Goal: Communication & Community: Answer question/provide support

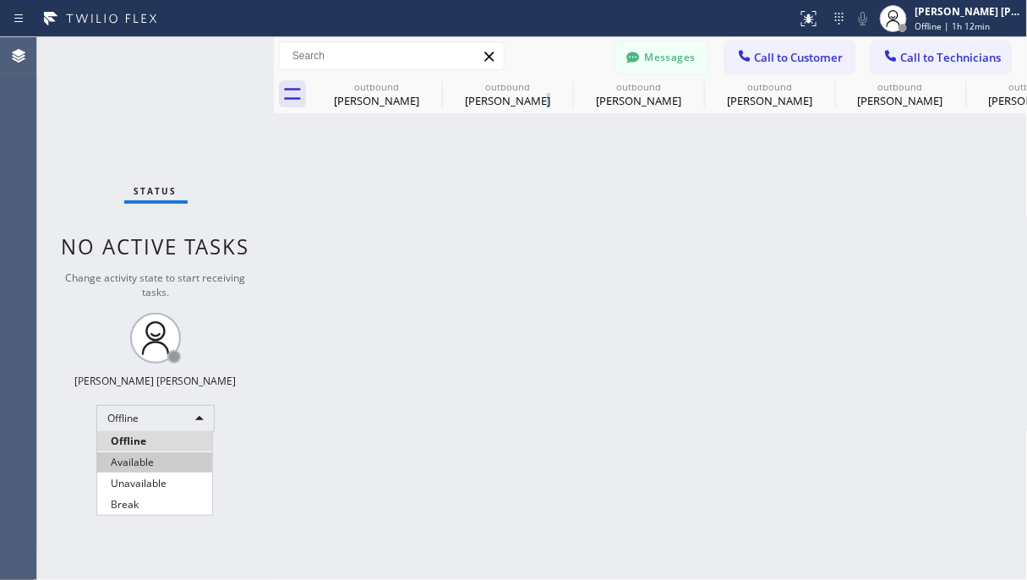
click at [160, 457] on li "Available" at bounding box center [154, 462] width 115 height 20
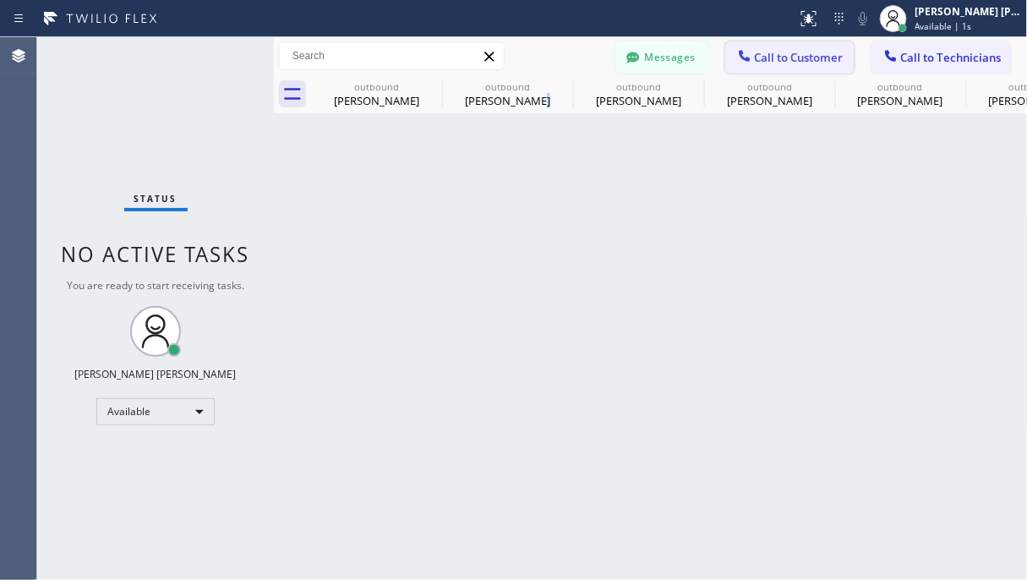
click at [810, 60] on span "Call to Customer" at bounding box center [799, 57] width 89 height 15
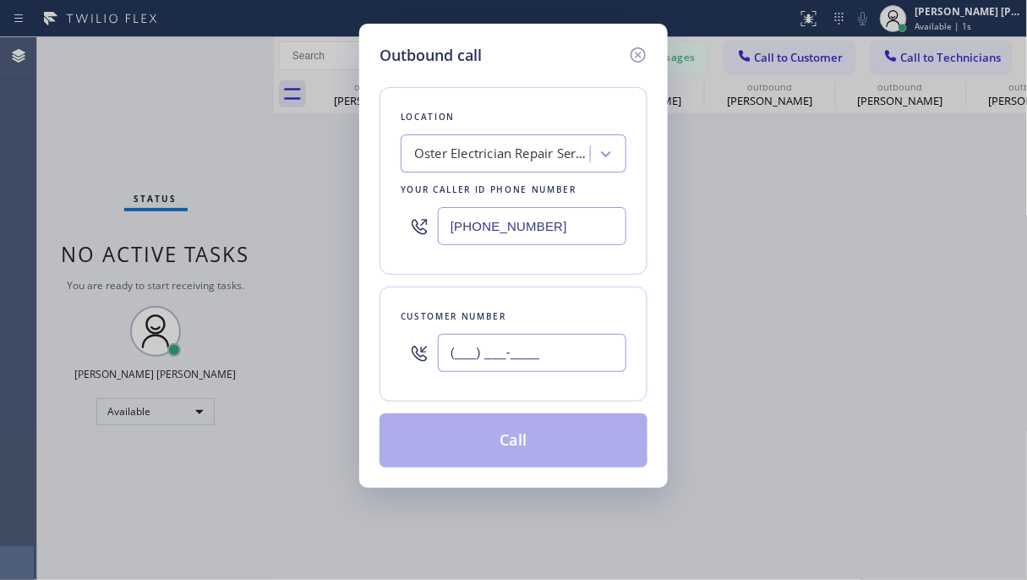
click at [511, 354] on input "(___) ___-____" at bounding box center [532, 353] width 189 height 38
paste input "912) 152-6192"
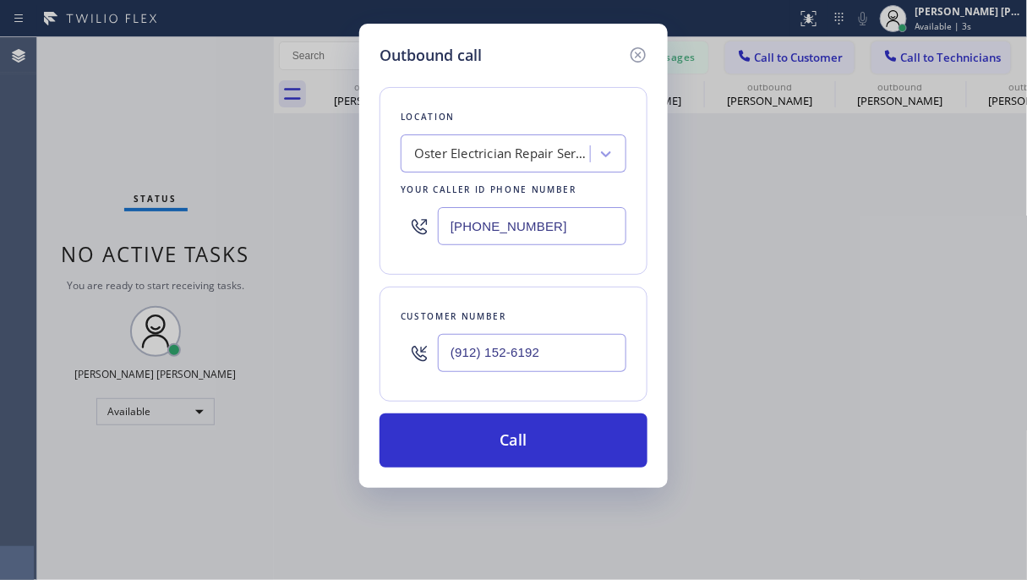
type input "(912) 152-6192"
drag, startPoint x: 222, startPoint y: 117, endPoint x: 572, endPoint y: 144, distance: 351.9
click at [222, 117] on div "Outbound call Location Oster Electrician Repair Service Your caller id phone nu…" at bounding box center [513, 290] width 1027 height 580
click at [481, 152] on div "Oster Electrician Repair Service" at bounding box center [503, 154] width 178 height 19
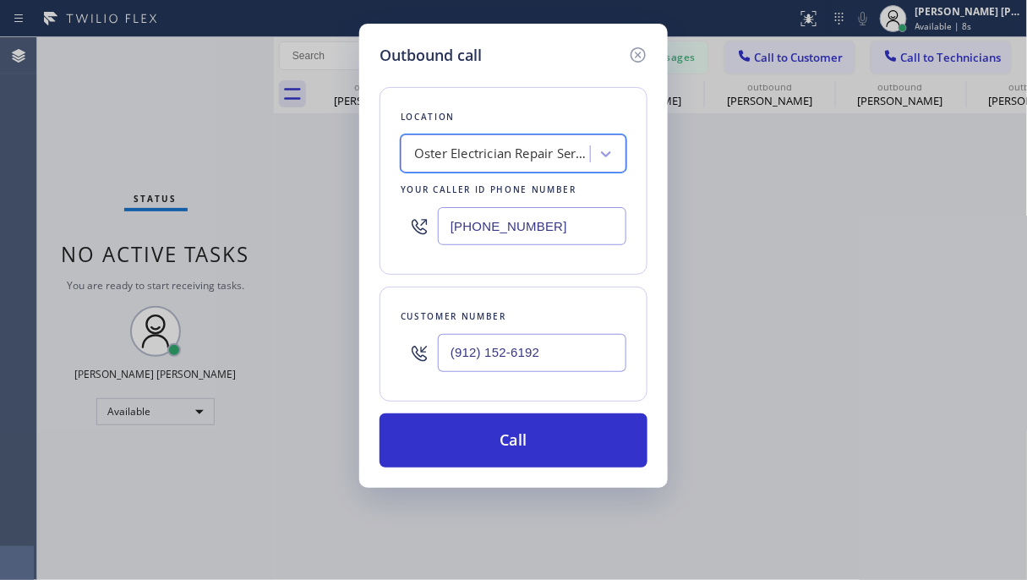
paste input "Electrical Land [GEOGRAPHIC_DATA]"
type input "Electrical Land [GEOGRAPHIC_DATA]"
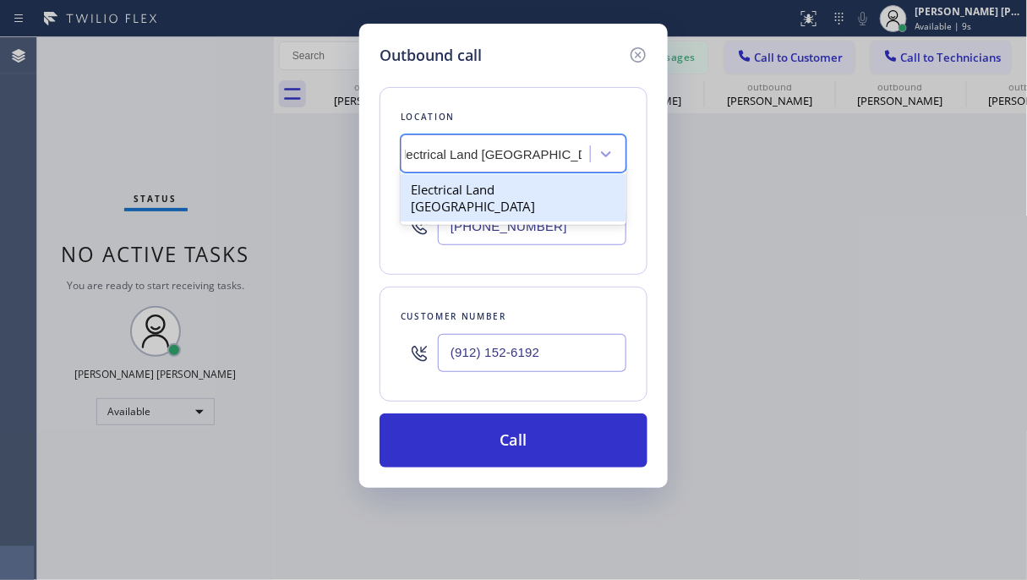
scroll to position [0, 19]
click at [518, 183] on div "Electrical Land [GEOGRAPHIC_DATA]" at bounding box center [514, 197] width 226 height 47
type input "[PHONE_NUMBER]"
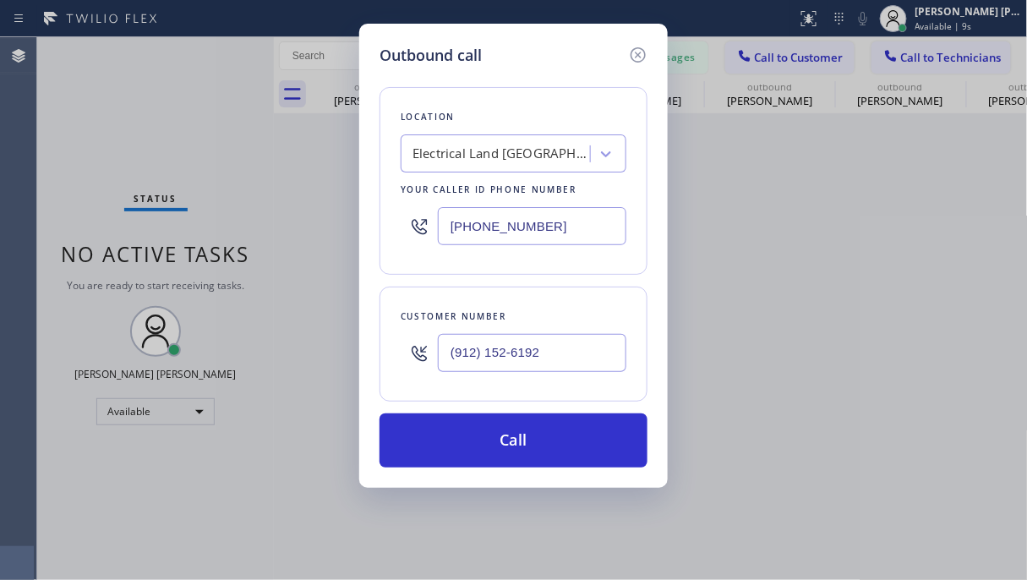
click at [518, 183] on div "Your caller id phone number" at bounding box center [514, 190] width 226 height 18
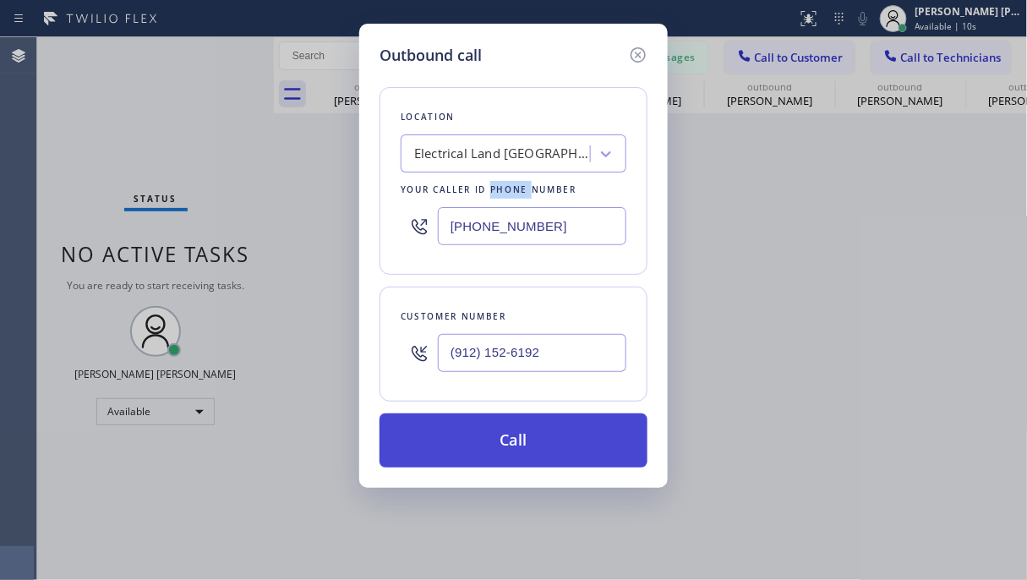
click at [542, 451] on button "Call" at bounding box center [514, 440] width 268 height 54
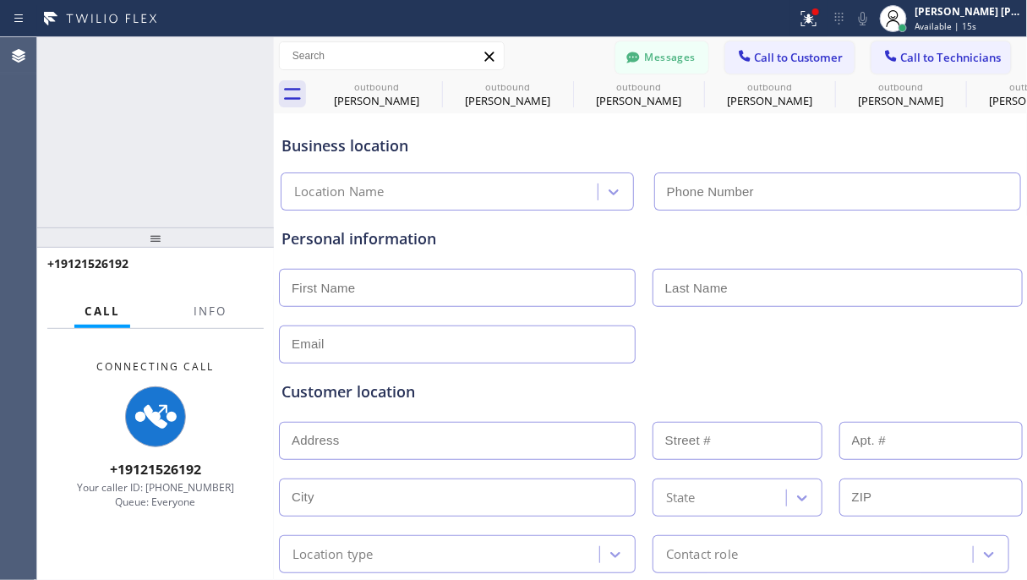
type input "[PHONE_NUMBER]"
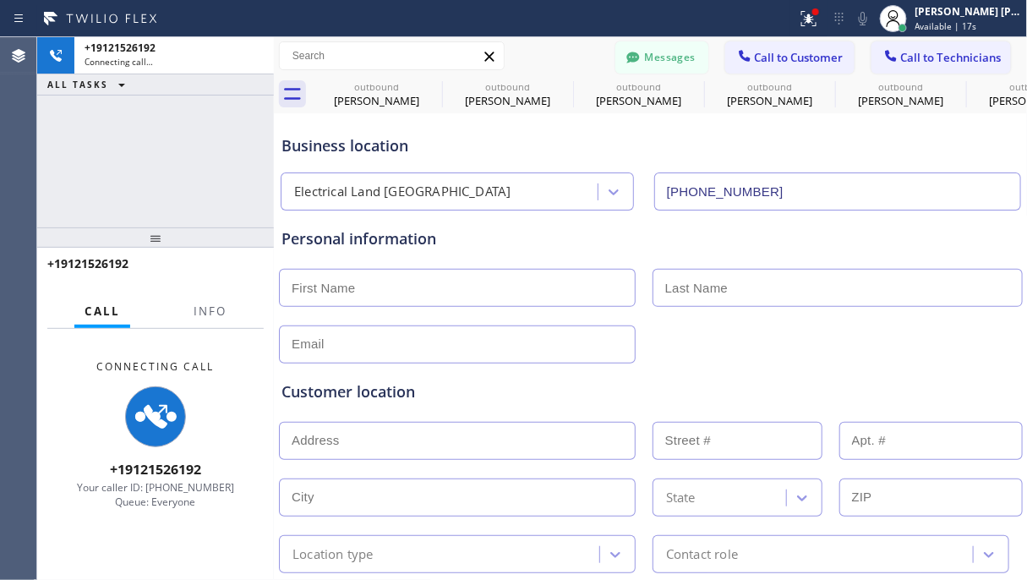
type input "[PHONE_NUMBER]"
click at [148, 552] on div "Connecting Call [PHONE_NUMBER] Your caller ID: [PHONE_NUMBER] Queue: Everyone" at bounding box center [155, 455] width 237 height 252
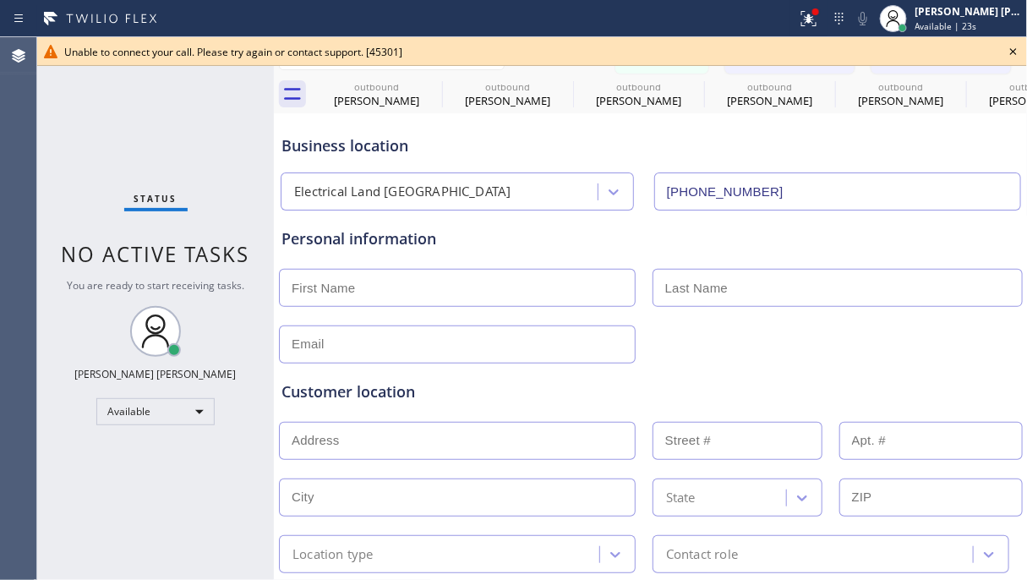
click at [1022, 53] on icon at bounding box center [1014, 51] width 20 height 20
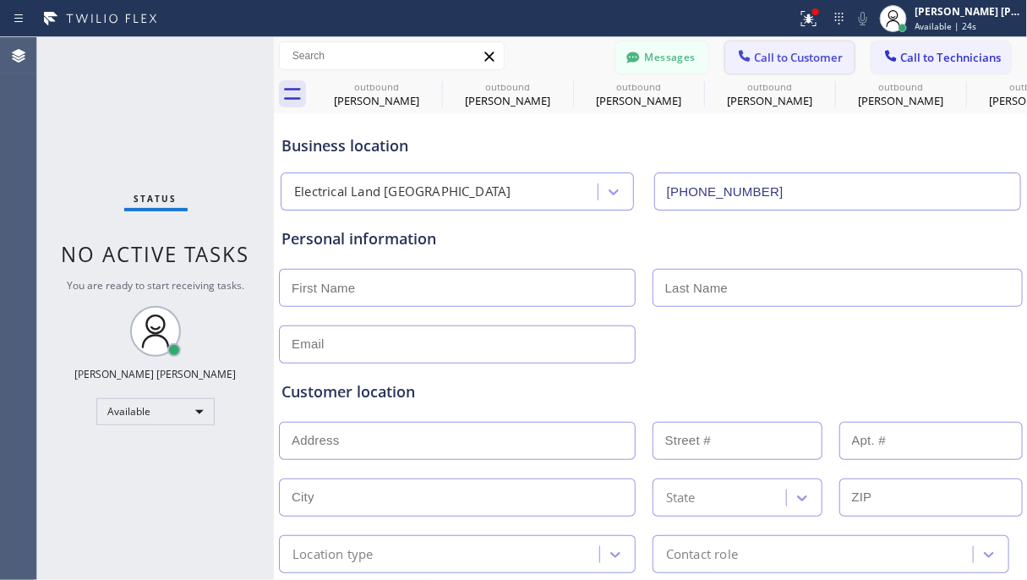
click at [755, 58] on span "Call to Customer" at bounding box center [799, 57] width 89 height 15
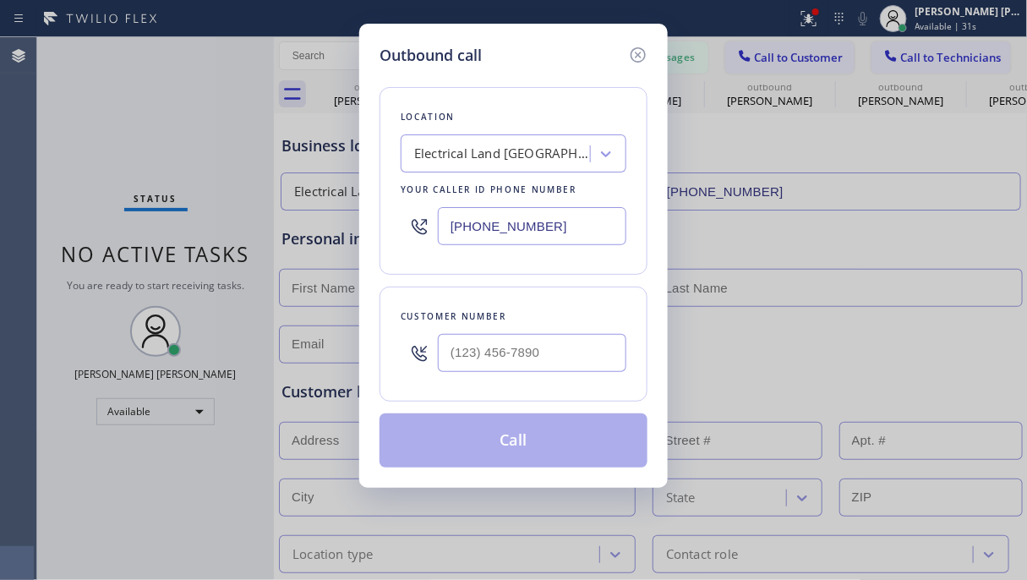
click at [7, 83] on div "Outbound call Location Electrical Land [GEOGRAPHIC_DATA] Your caller id phone n…" at bounding box center [513, 290] width 1027 height 580
click at [17, 88] on div "Outbound call Location Electrical Land [GEOGRAPHIC_DATA] Your caller id phone n…" at bounding box center [513, 290] width 1027 height 580
click at [549, 354] on input "text" at bounding box center [532, 353] width 189 height 38
click at [549, 354] on input "(___) ___-____" at bounding box center [532, 353] width 189 height 38
paste input "text"
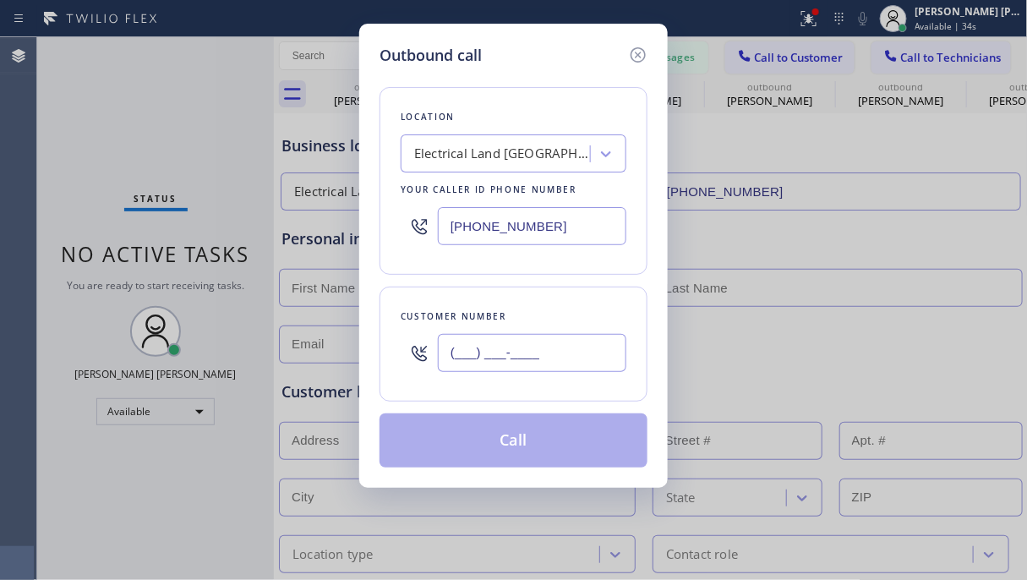
click at [549, 354] on input "(___) ___-____" at bounding box center [532, 353] width 189 height 38
paste input "text"
click at [544, 355] on input "(___) ___-____" at bounding box center [532, 353] width 189 height 38
click at [544, 339] on input "(___) ___-____" at bounding box center [532, 353] width 189 height 38
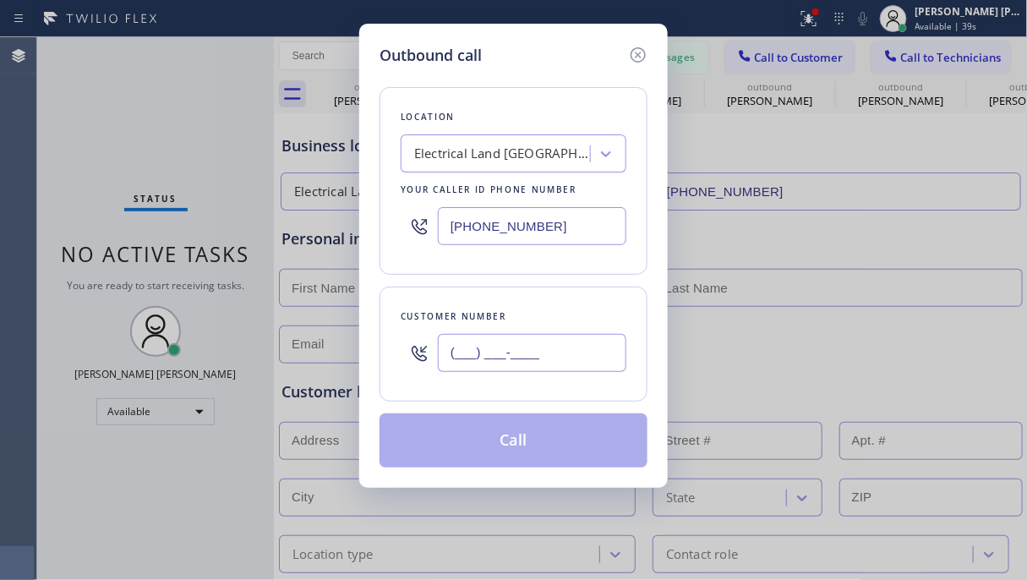
click at [544, 339] on input "(___) ___-____" at bounding box center [532, 353] width 189 height 38
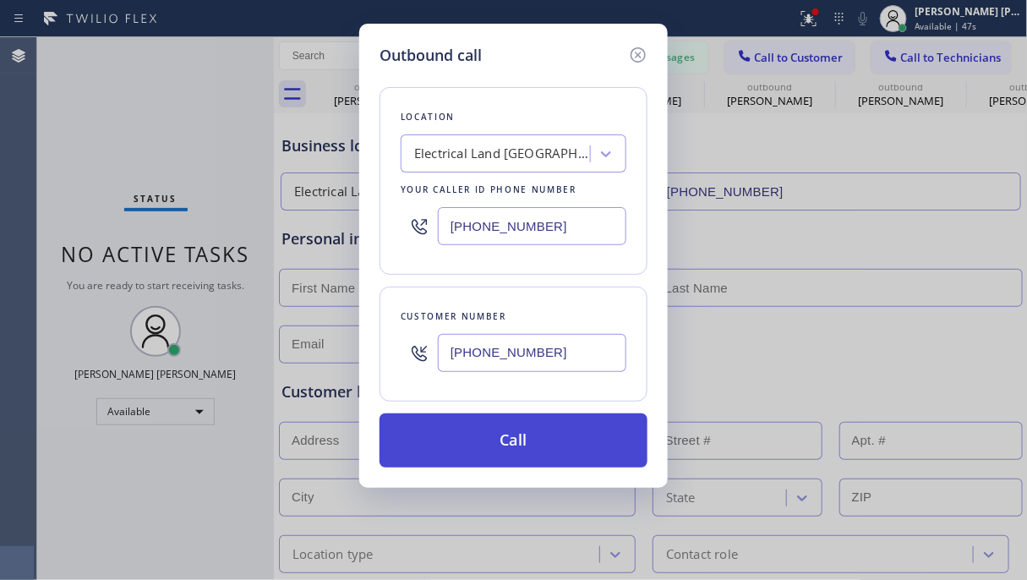
type input "[PHONE_NUMBER]"
click at [513, 453] on button "Call" at bounding box center [514, 440] width 268 height 54
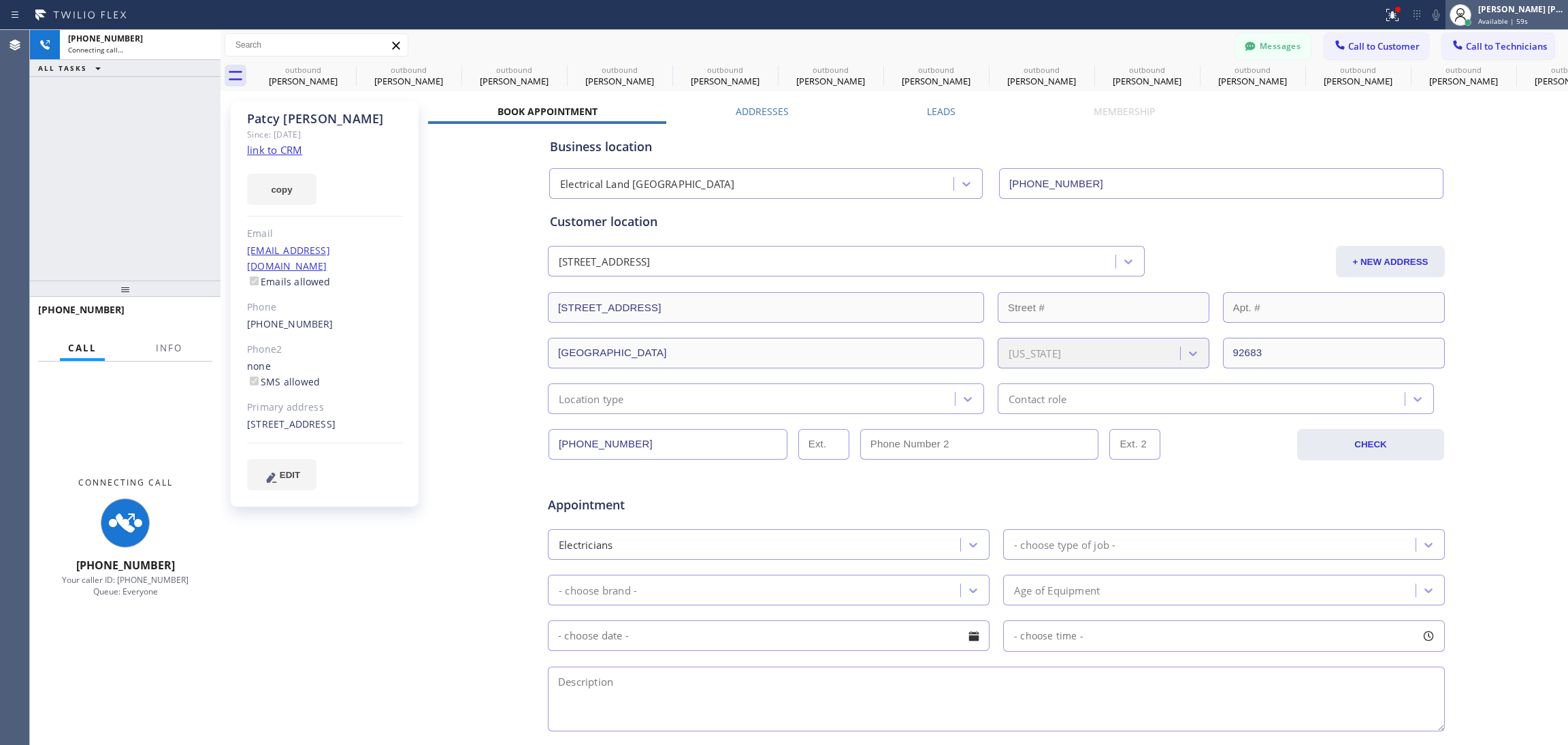
type input "[PHONE_NUMBER]"
click at [149, 280] on div at bounding box center [125, 288] width 191 height 16
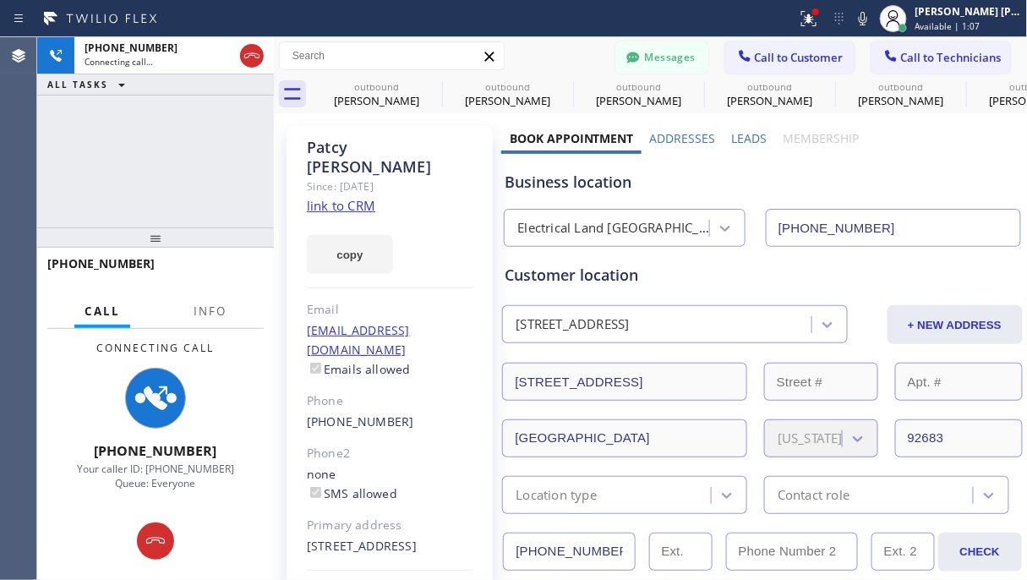
scroll to position [292, 0]
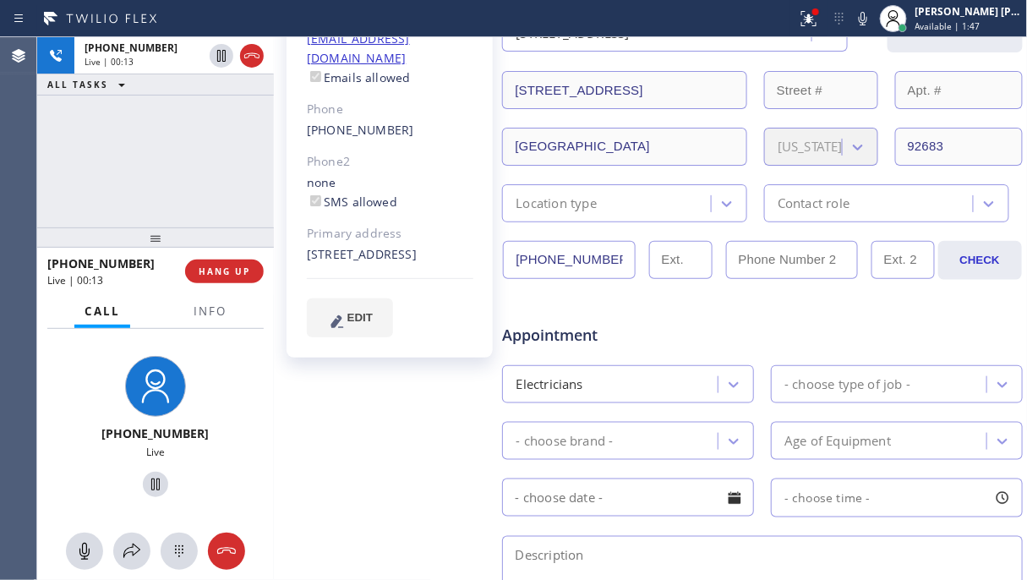
click at [150, 119] on div "[PHONE_NUMBER] Live | 00:13 ALL TASKS ALL TASKS ACTIVE TASKS TASKS IN WRAP UP" at bounding box center [155, 132] width 237 height 190
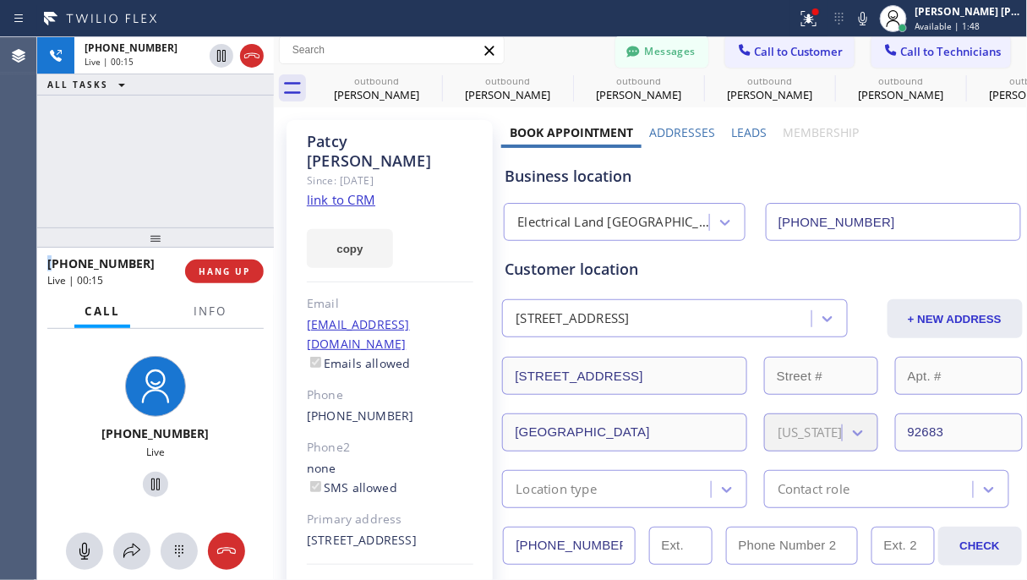
scroll to position [0, 0]
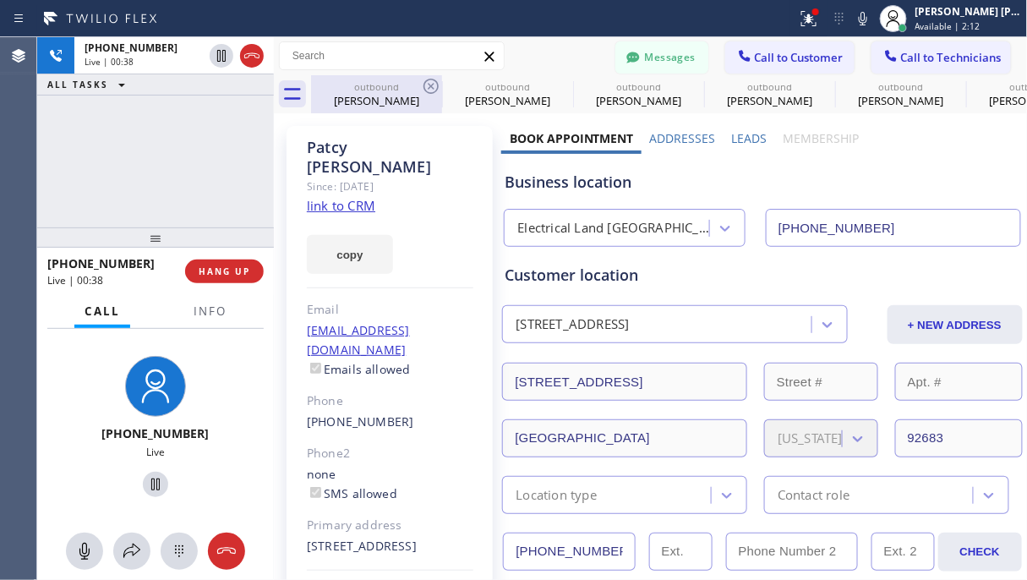
drag, startPoint x: 150, startPoint y: 197, endPoint x: 314, endPoint y: 109, distance: 186.1
click at [150, 197] on div "[PHONE_NUMBER] Live | 00:38 ALL TASKS ALL TASKS ACTIVE TASKS TASKS IN WRAP UP" at bounding box center [155, 132] width 237 height 190
click at [126, 199] on div "[PHONE_NUMBER] Live | 00:40 ALL TASKS ALL TASKS ACTIVE TASKS TASKS IN WRAP UP" at bounding box center [155, 132] width 237 height 190
click at [125, 158] on div "[PHONE_NUMBER] Live | 00:43 ALL TASKS ALL TASKS ACTIVE TASKS TASKS IN WRAP UP" at bounding box center [155, 132] width 237 height 190
click at [187, 270] on button "HANG UP" at bounding box center [224, 272] width 79 height 24
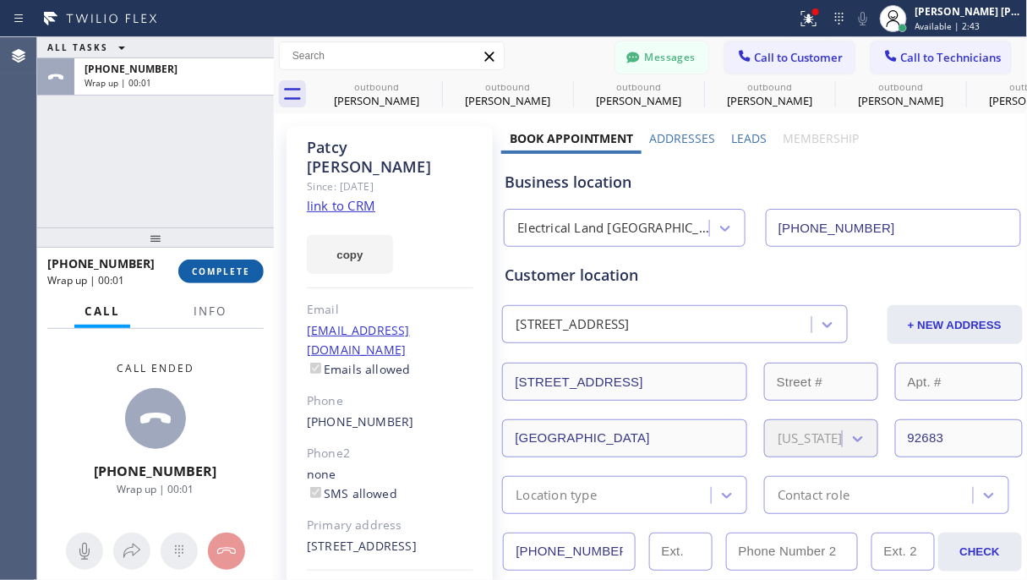
click at [230, 271] on span "COMPLETE" at bounding box center [221, 271] width 58 height 12
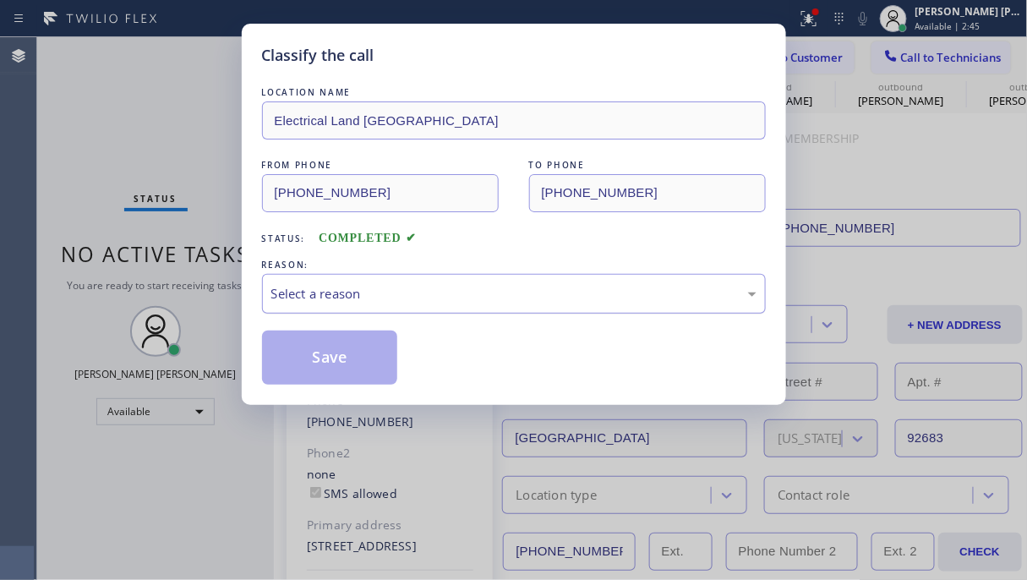
click at [429, 281] on div "Select a reason" at bounding box center [514, 294] width 504 height 40
click at [439, 302] on div "Select a reason" at bounding box center [513, 293] width 485 height 19
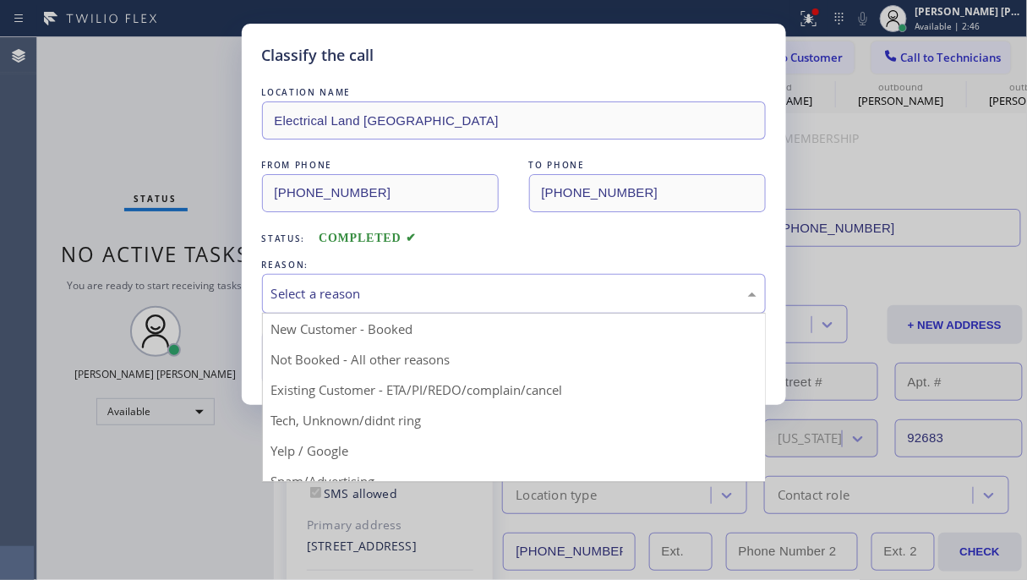
click at [415, 309] on div "Select a reason" at bounding box center [514, 294] width 504 height 40
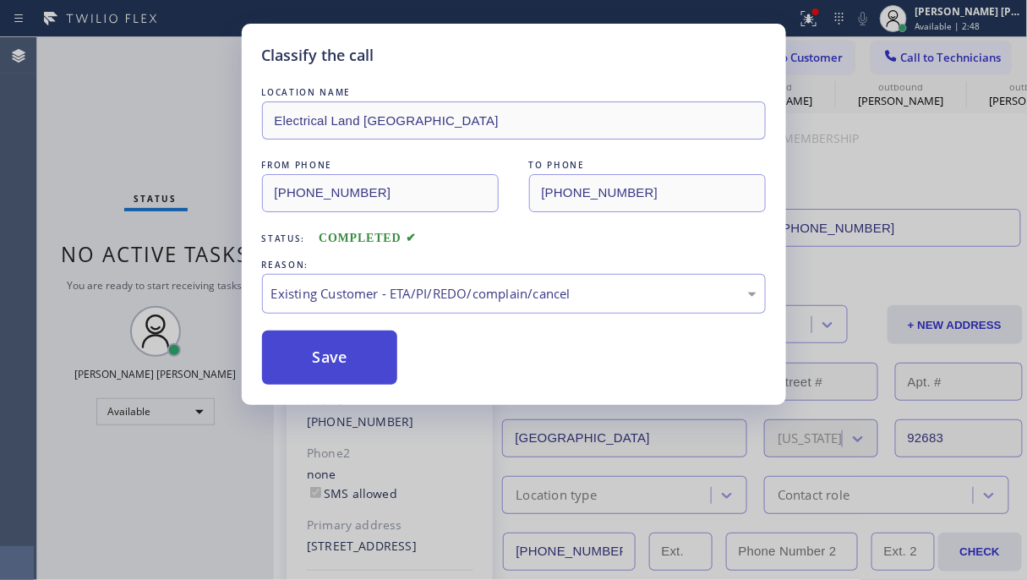
click at [366, 361] on button "Save" at bounding box center [330, 358] width 136 height 54
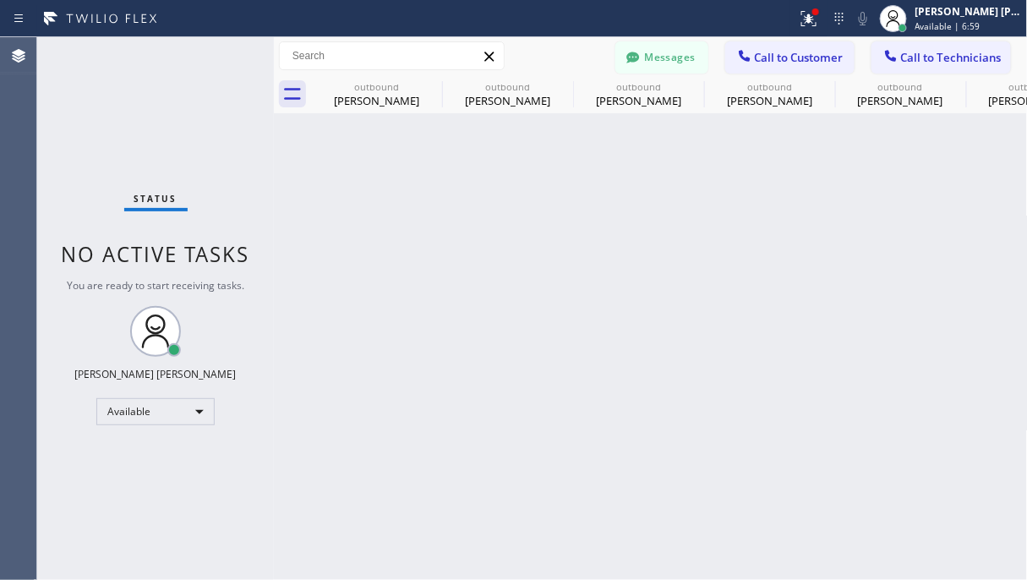
click at [265, 502] on div "Status No active tasks You are ready to start receiving tasks. [PERSON_NAME] [P…" at bounding box center [155, 308] width 237 height 543
drag, startPoint x: 265, startPoint y: 502, endPoint x: 112, endPoint y: 52, distance: 475.6
click at [265, 501] on div "Status No active tasks You are ready to start receiving tasks. [PERSON_NAME] [P…" at bounding box center [155, 308] width 237 height 543
